Goal: Navigation & Orientation: Find specific page/section

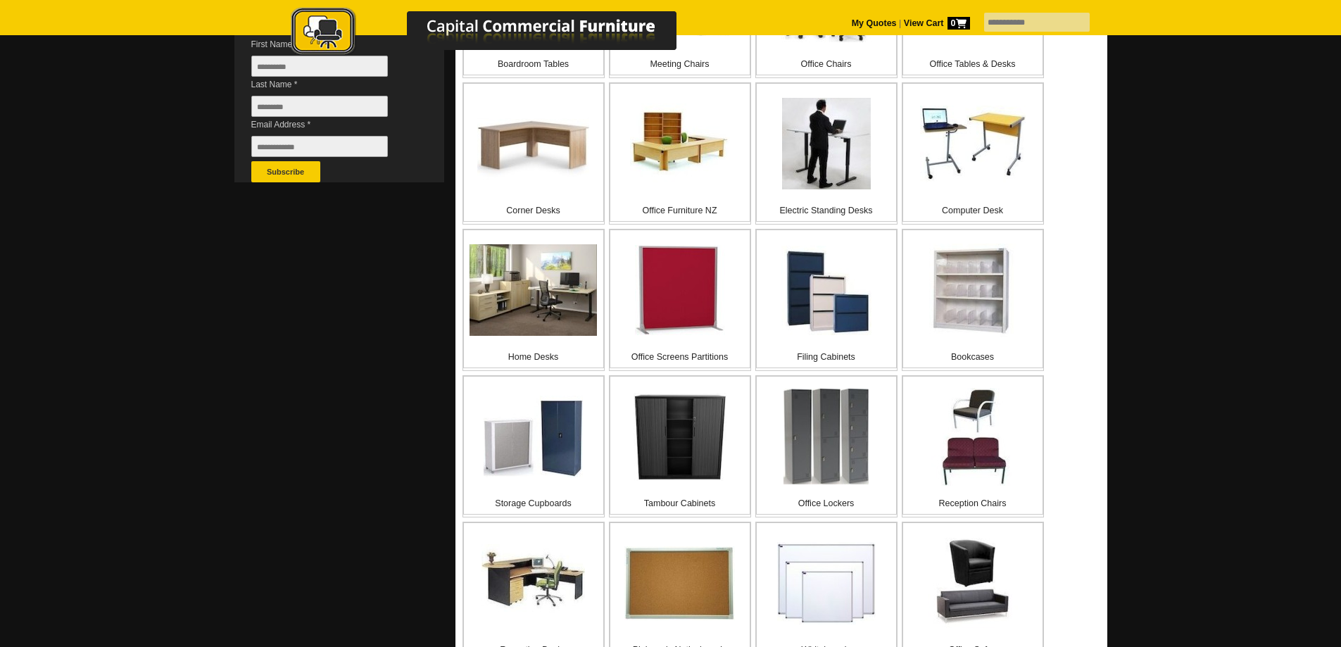
scroll to position [352, 0]
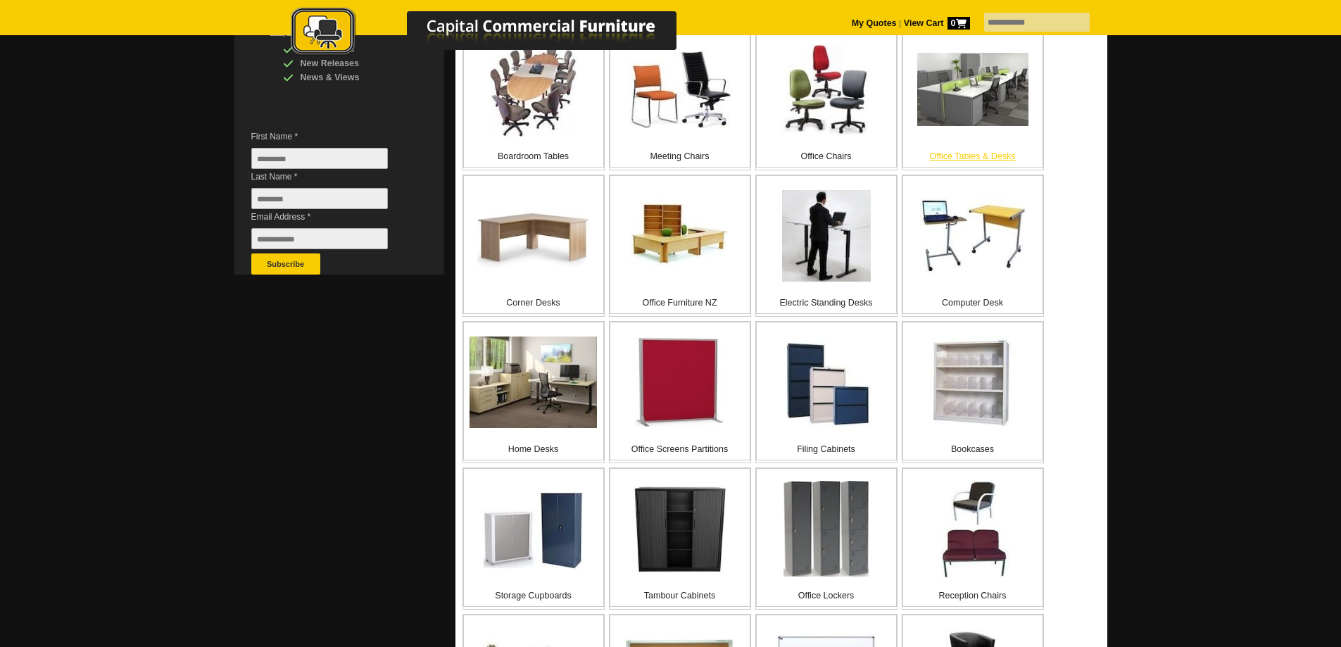
click at [974, 163] on p "Office Tables & Desks" at bounding box center [972, 156] width 139 height 14
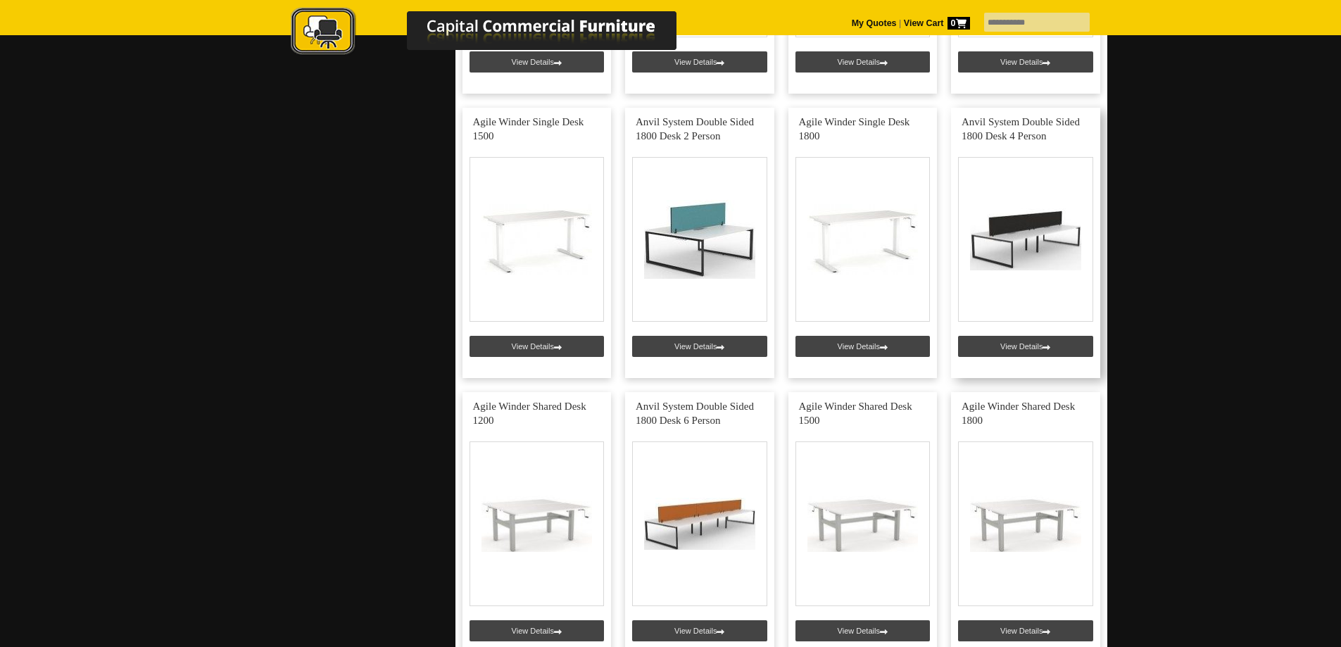
scroll to position [4927, 0]
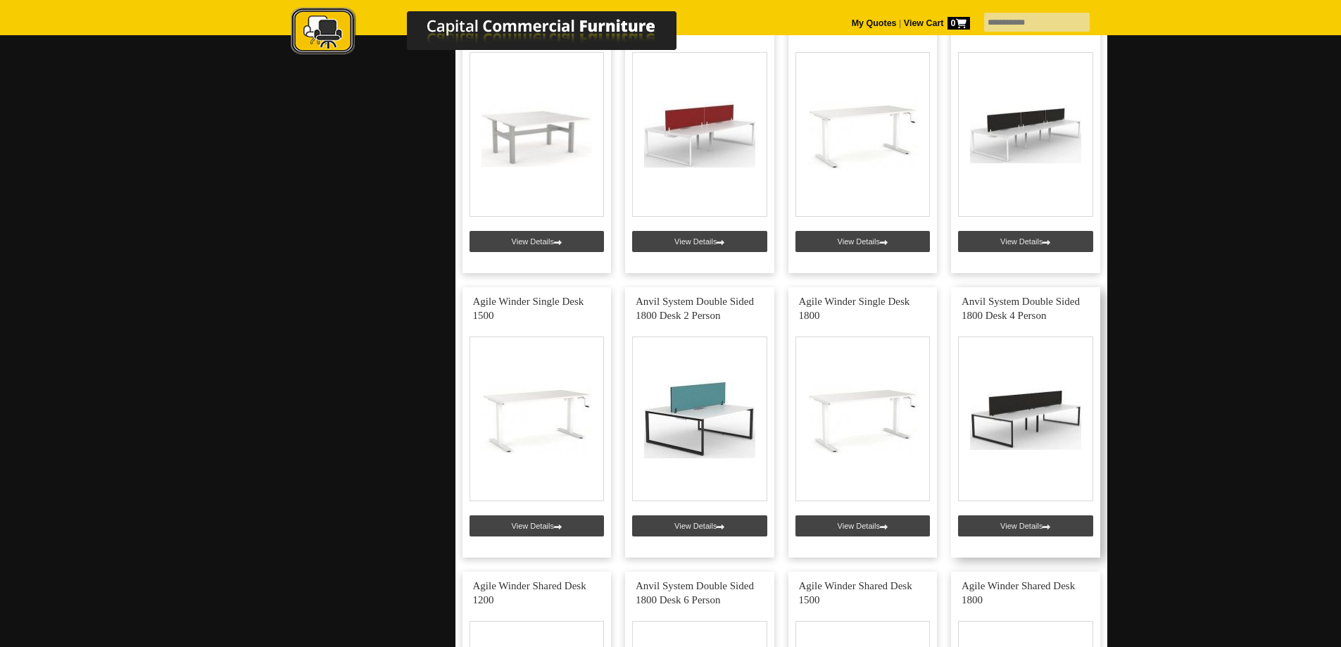
click at [1015, 420] on link at bounding box center [1025, 422] width 149 height 270
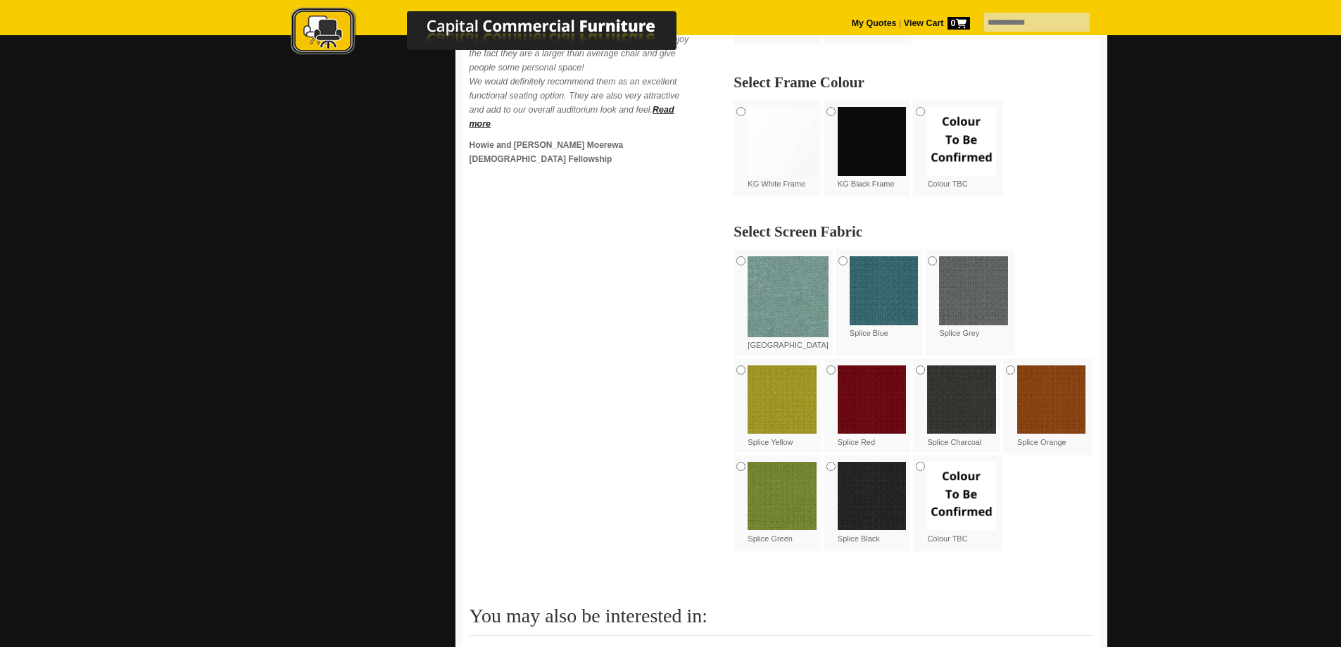
scroll to position [845, 0]
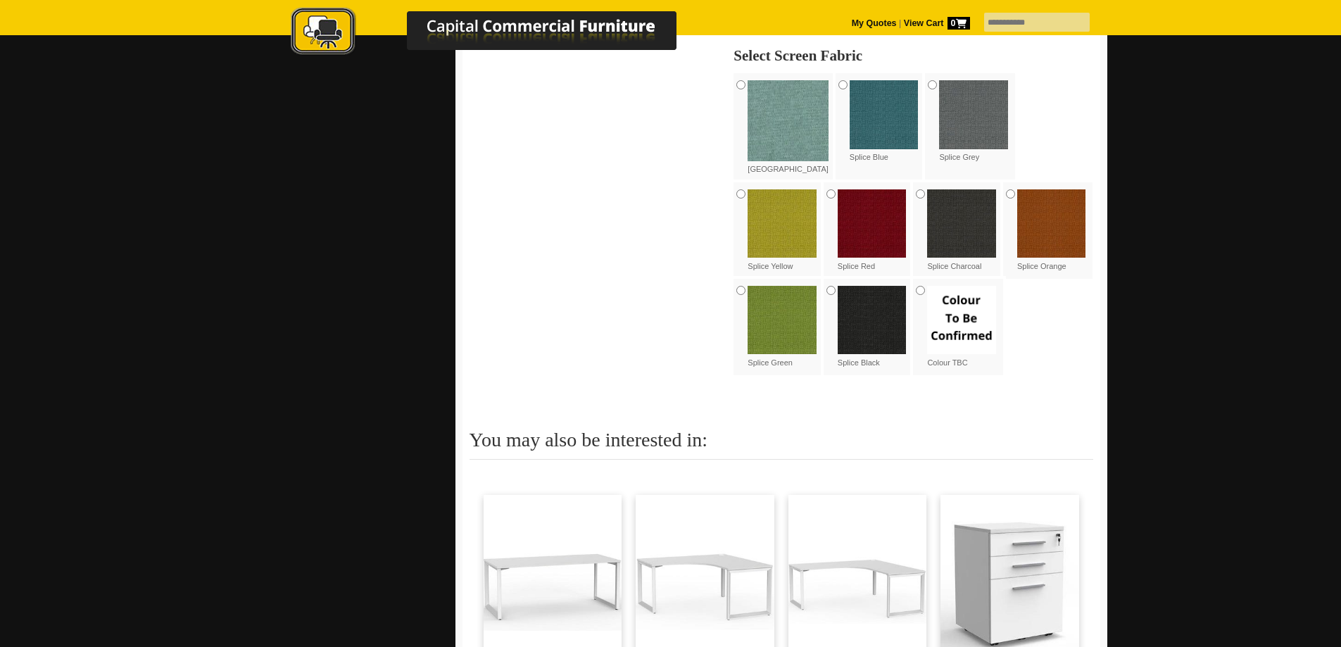
click at [823, 334] on div "Splice Black" at bounding box center [868, 327] width 90 height 96
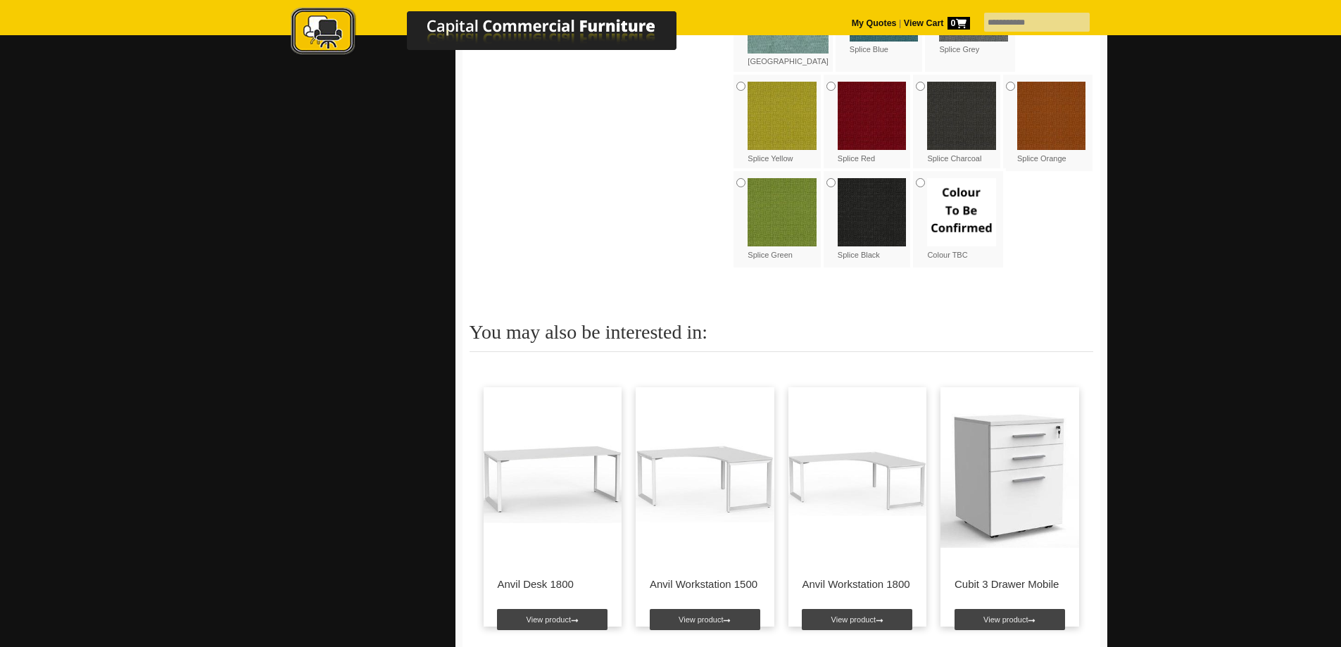
scroll to position [1126, 0]
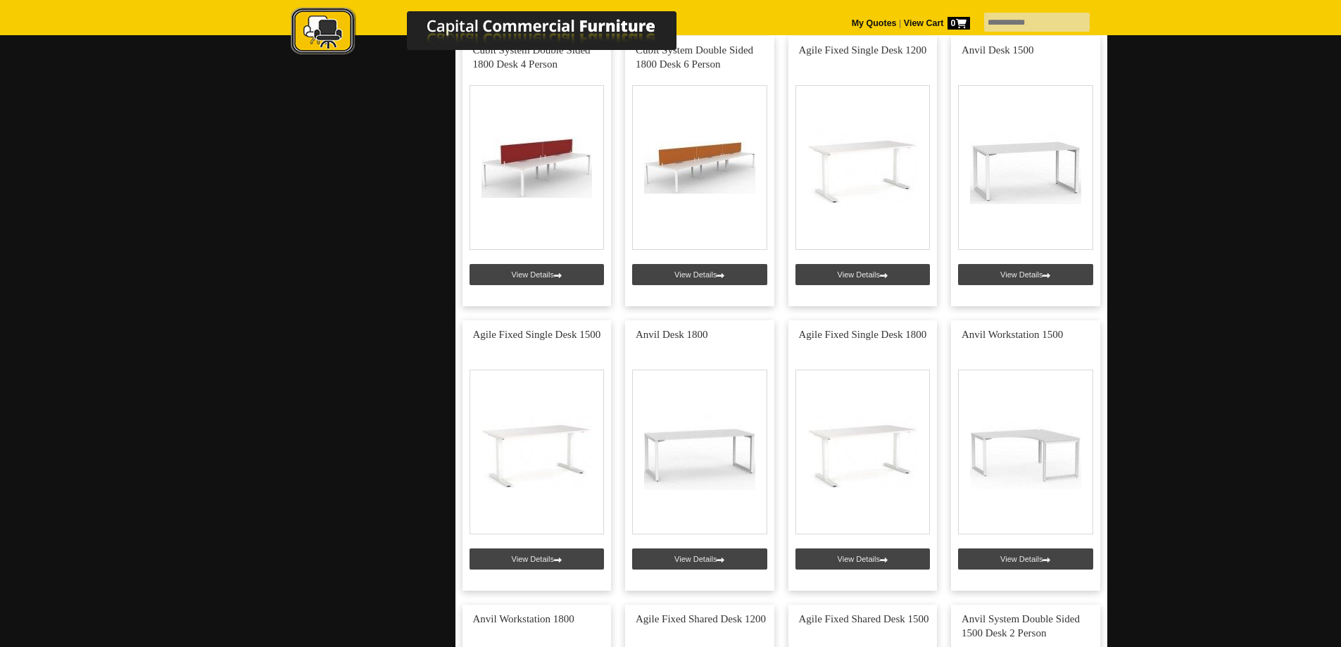
scroll to position [3941, 0]
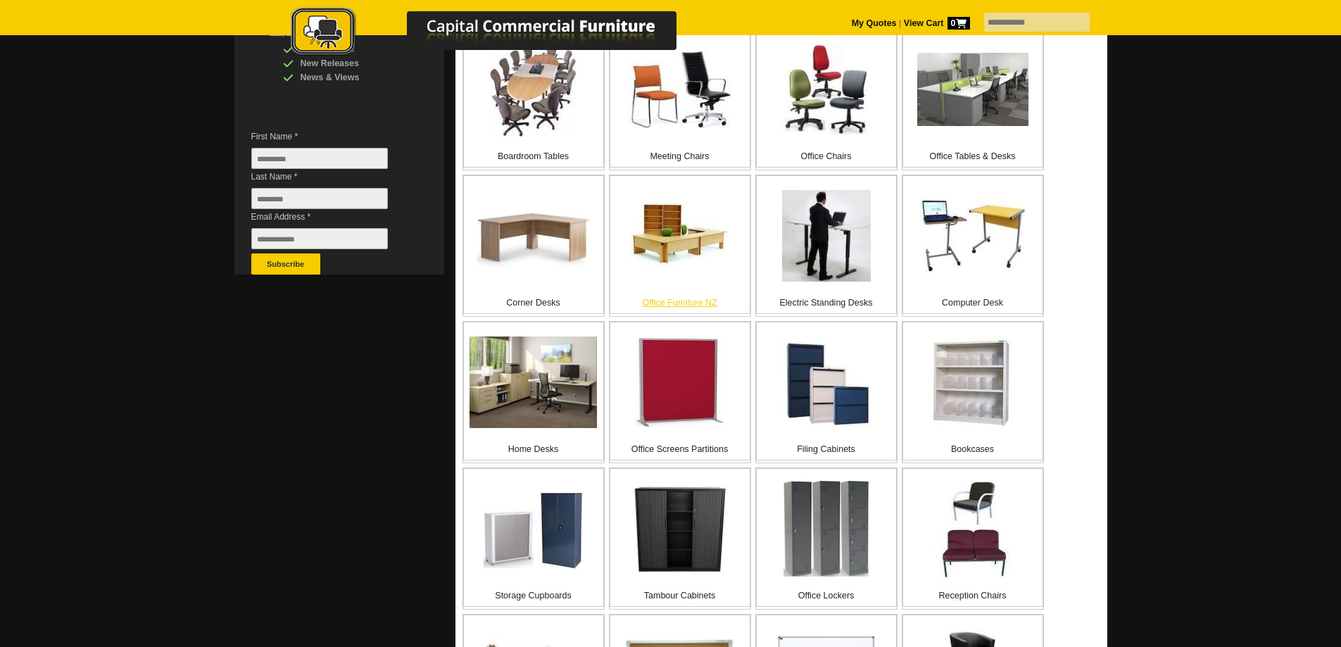
scroll to position [282, 0]
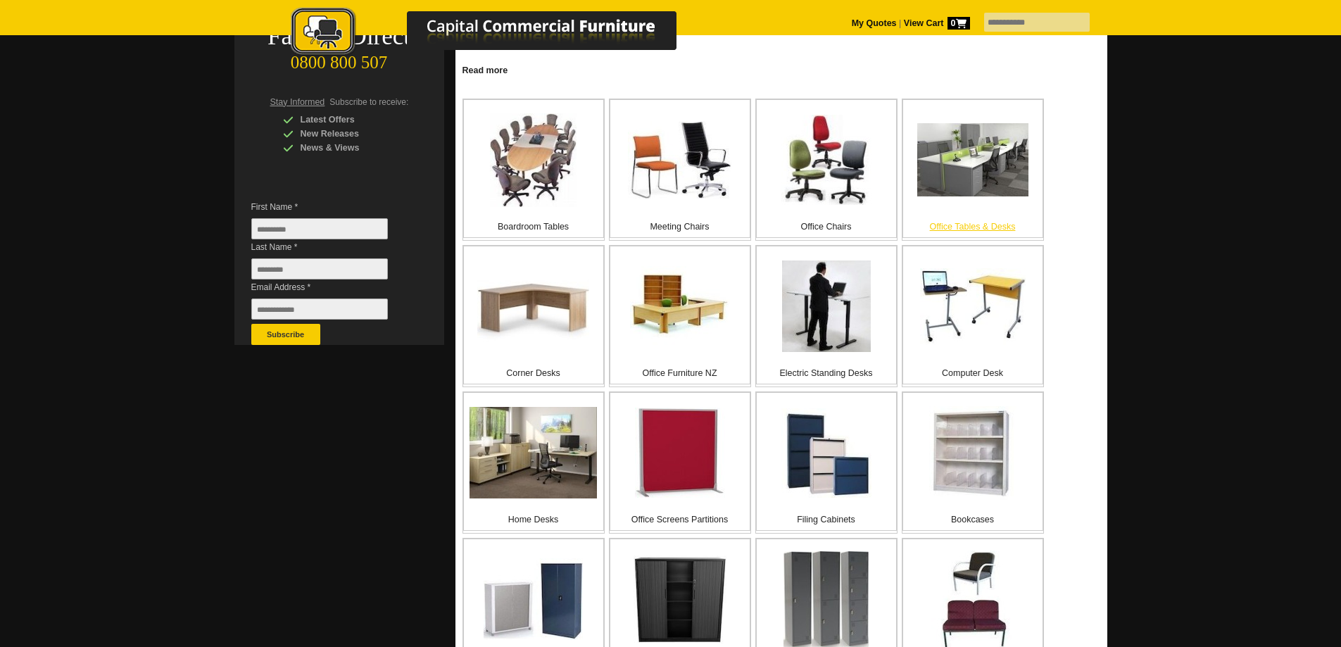
click at [989, 196] on img at bounding box center [972, 159] width 111 height 73
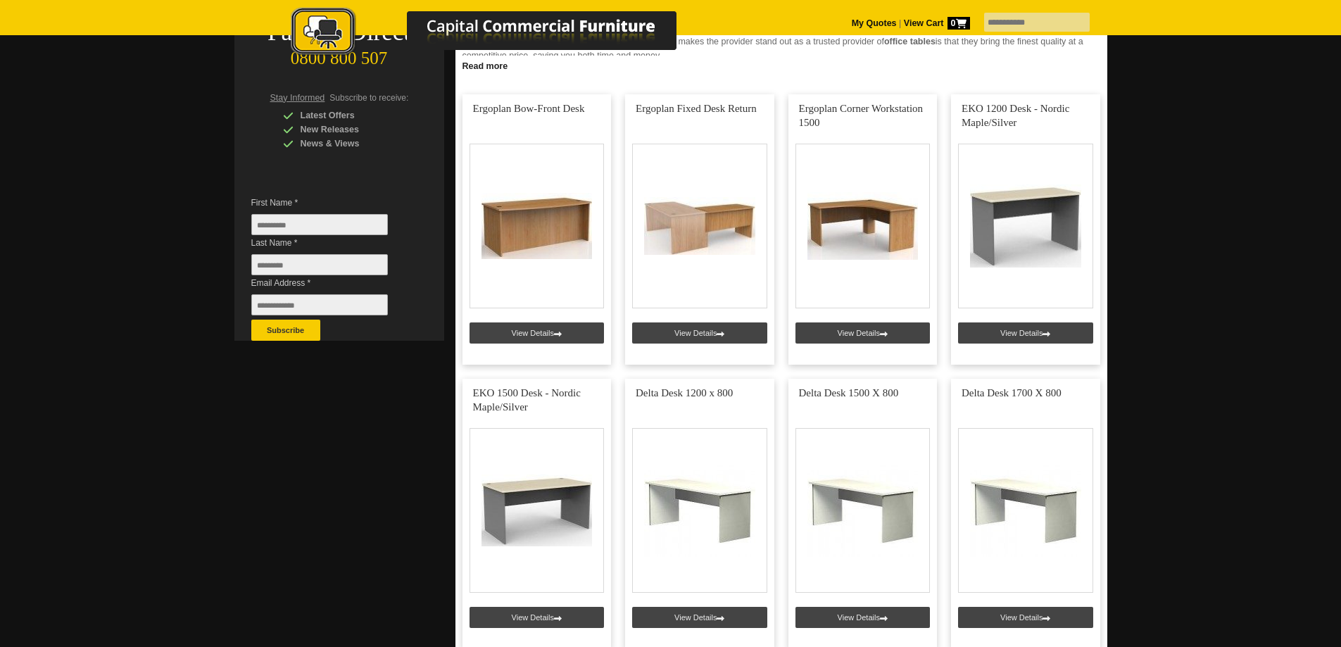
scroll to position [563, 0]
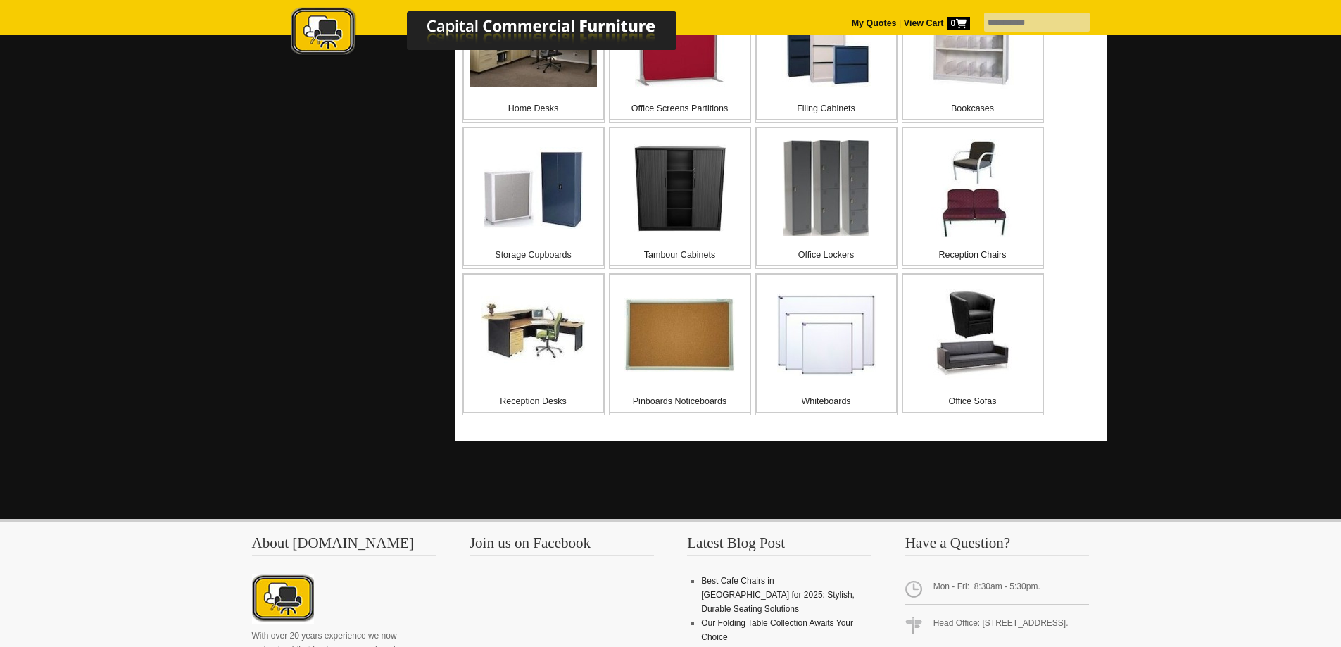
scroll to position [704, 0]
